Goal: Find specific page/section: Find specific page/section

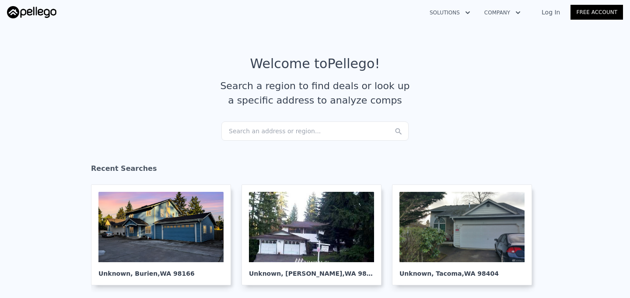
click at [553, 13] on link "Log In" at bounding box center [550, 12] width 39 height 9
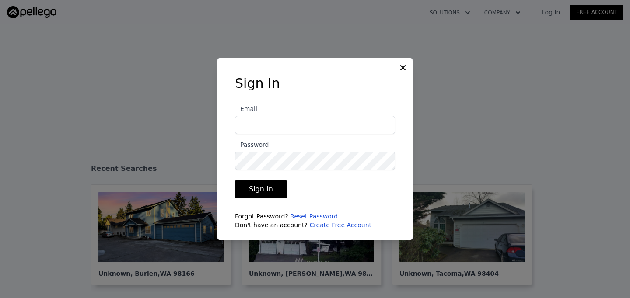
type input "Tekldeta@gmail.com"
click at [271, 185] on button "Sign In" at bounding box center [261, 190] width 52 height 18
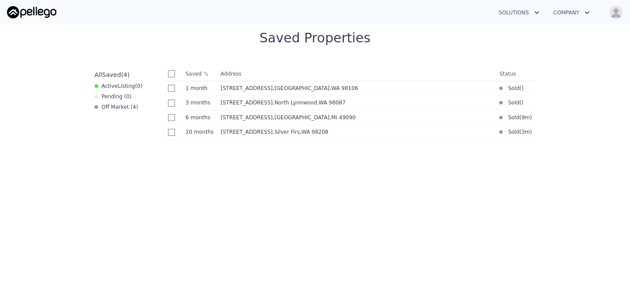
scroll to position [353, 0]
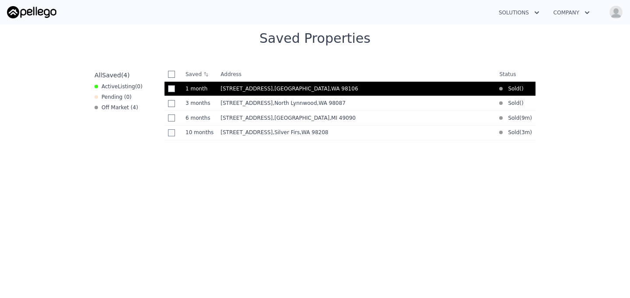
click at [277, 89] on span ", Seattle , WA 98106" at bounding box center [317, 89] width 89 height 6
